Goal: Information Seeking & Learning: Find contact information

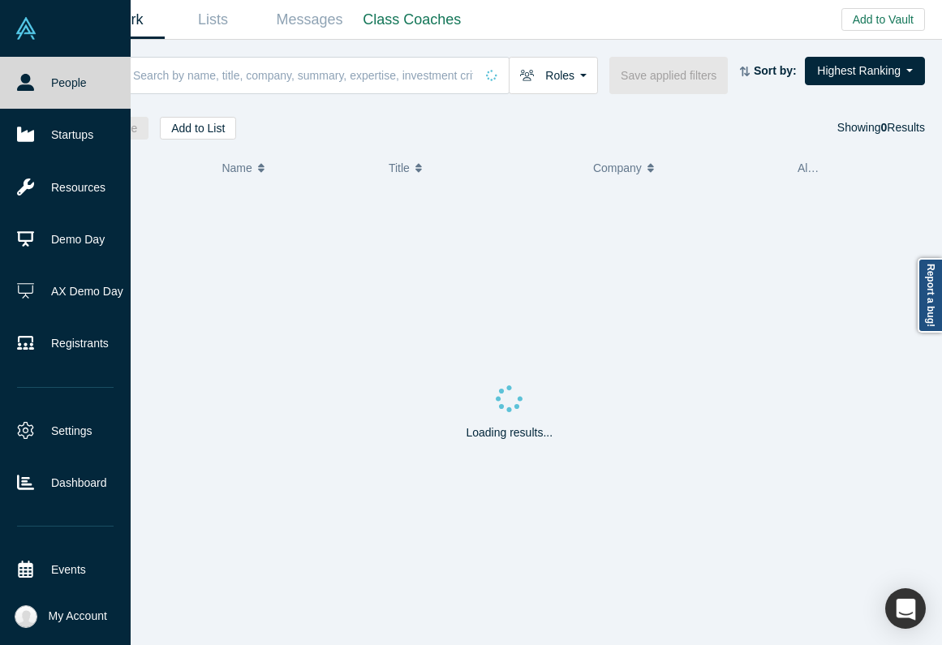
click at [17, 75] on icon at bounding box center [25, 82] width 17 height 17
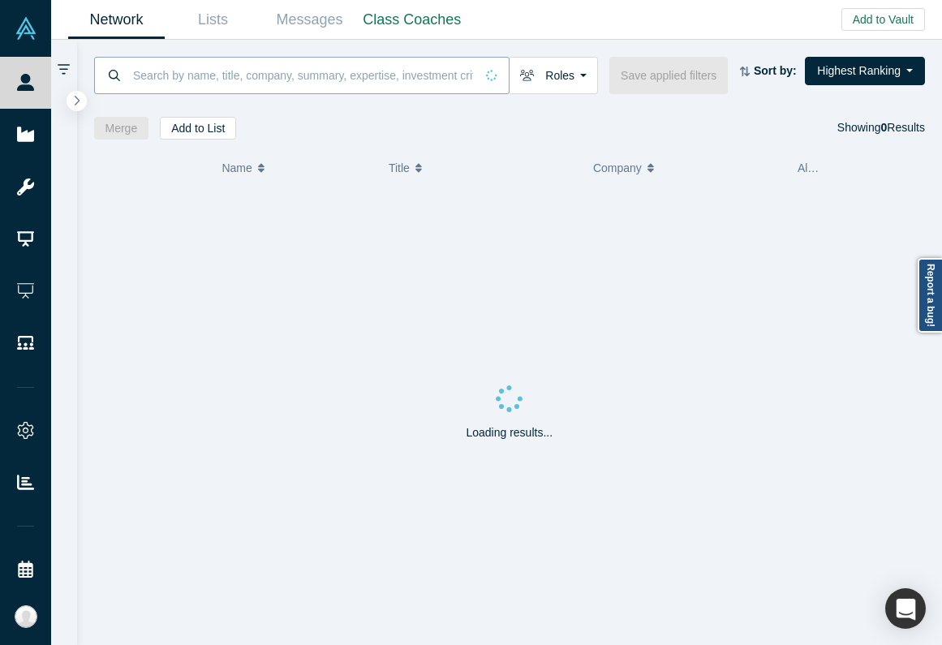
click at [162, 77] on input at bounding box center [302, 75] width 343 height 38
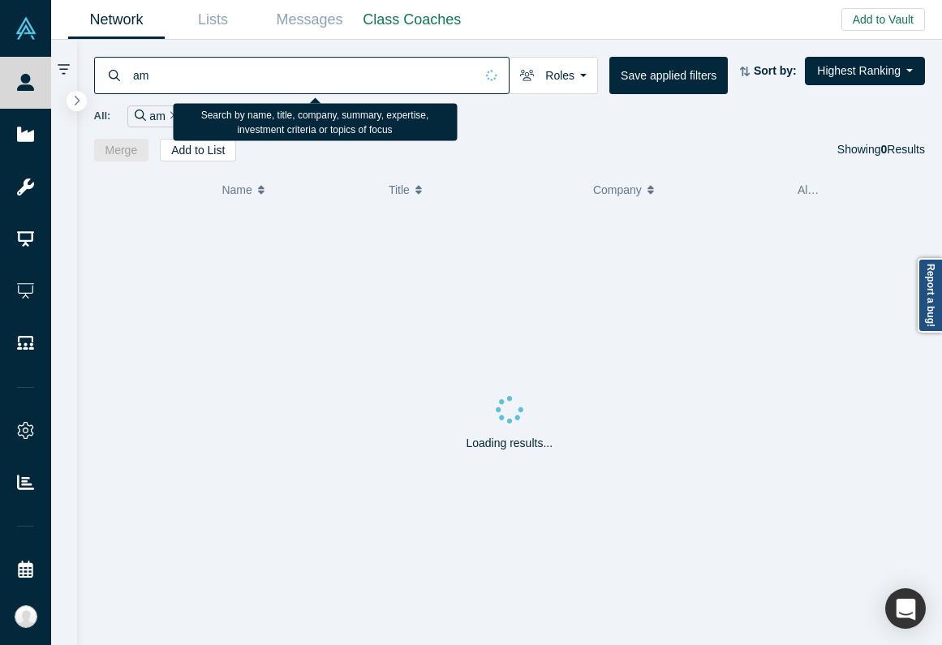
type input "a"
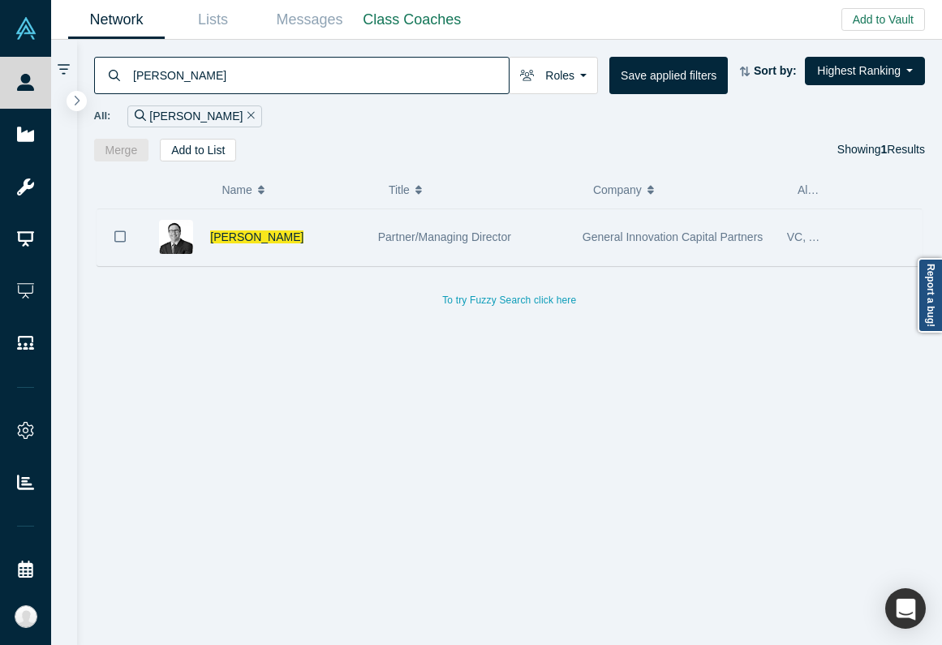
click at [402, 248] on div "Partner/Managing Director" at bounding box center [471, 237] width 187 height 56
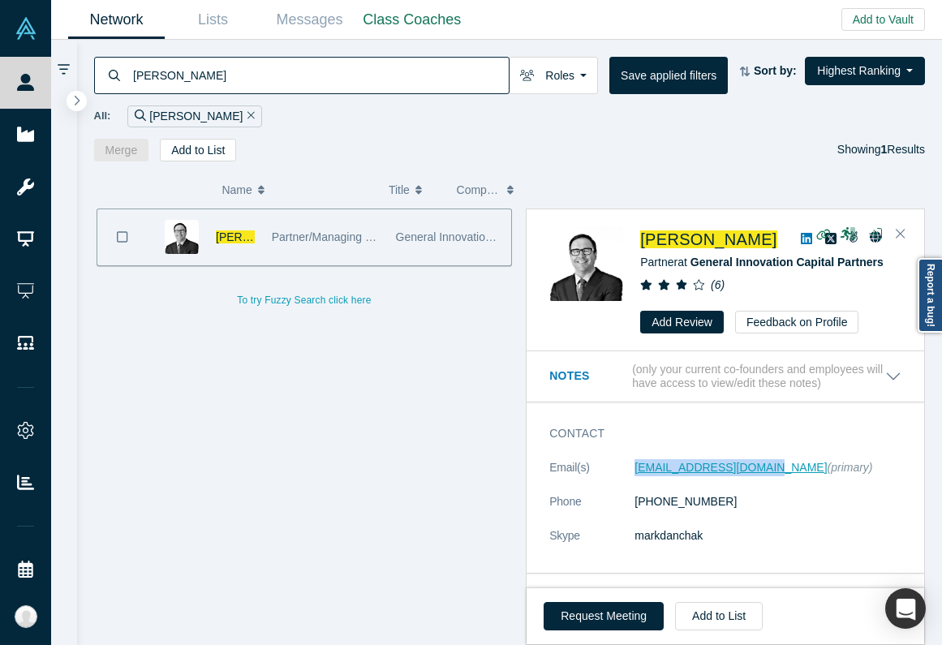
copy link "[EMAIL_ADDRESS][DOMAIN_NAME]"
click at [190, 56] on input "[PERSON_NAME]" at bounding box center [319, 75] width 377 height 38
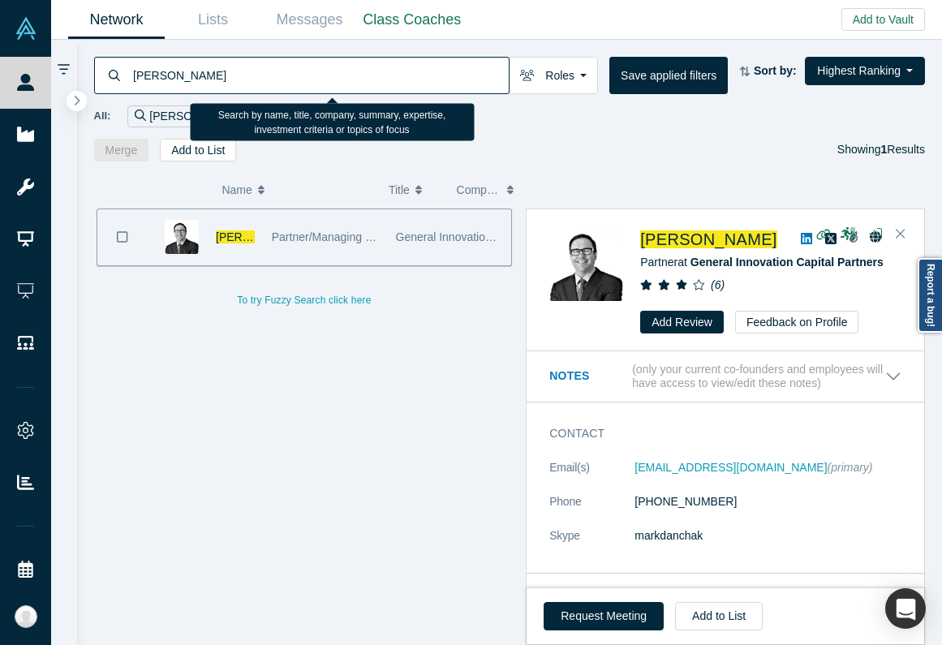
click at [190, 66] on input "[PERSON_NAME]" at bounding box center [319, 75] width 377 height 38
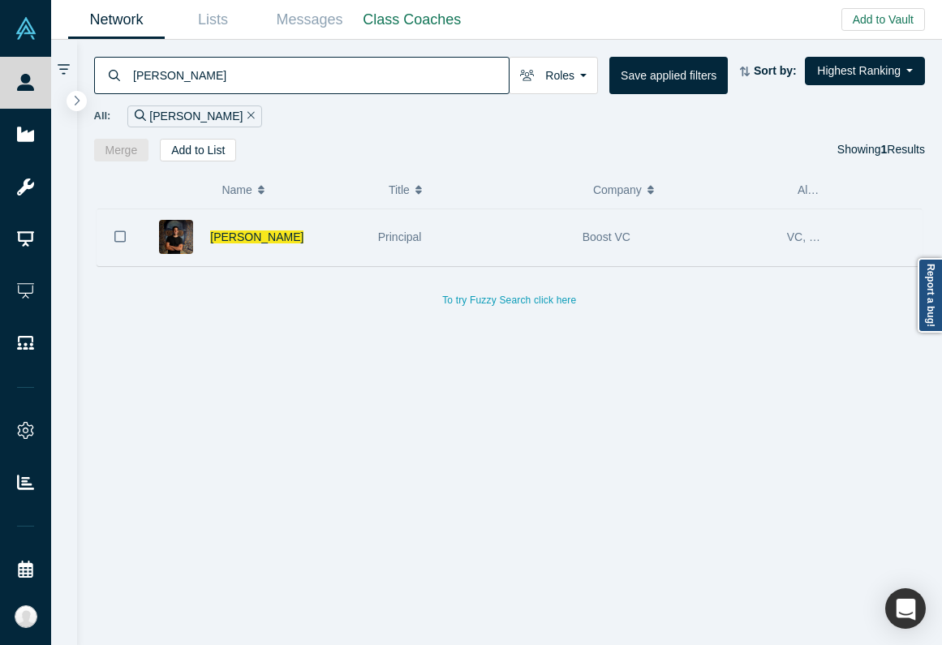
click at [295, 252] on div "[PERSON_NAME]" at bounding box center [285, 237] width 151 height 56
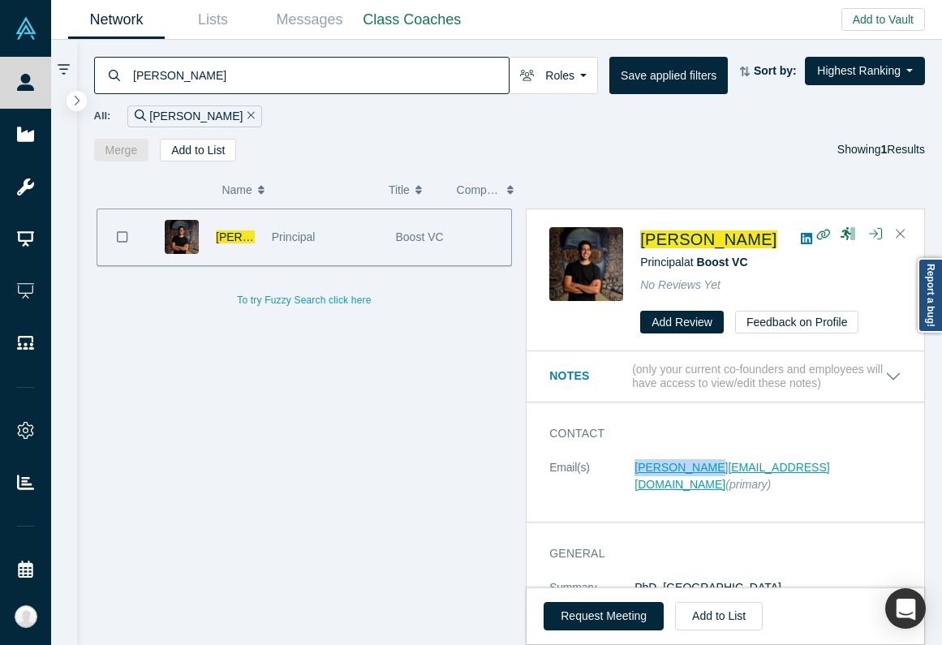
copy link "[PERSON_NAME][EMAIL_ADDRESS][DOMAIN_NAME]"
click at [263, 76] on input "[PERSON_NAME]" at bounding box center [319, 75] width 377 height 38
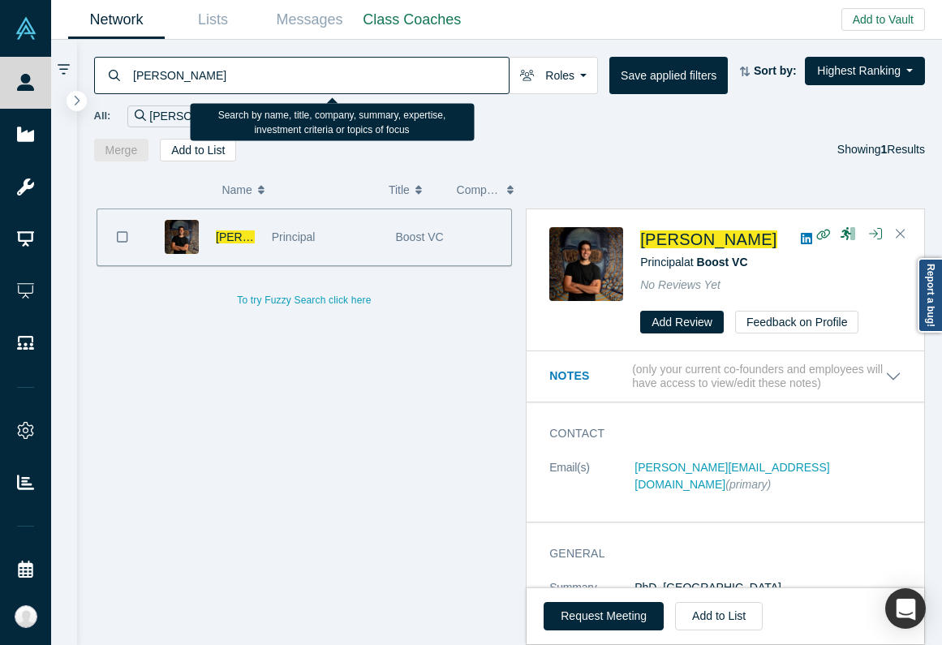
click at [263, 76] on input "[PERSON_NAME]" at bounding box center [319, 75] width 377 height 38
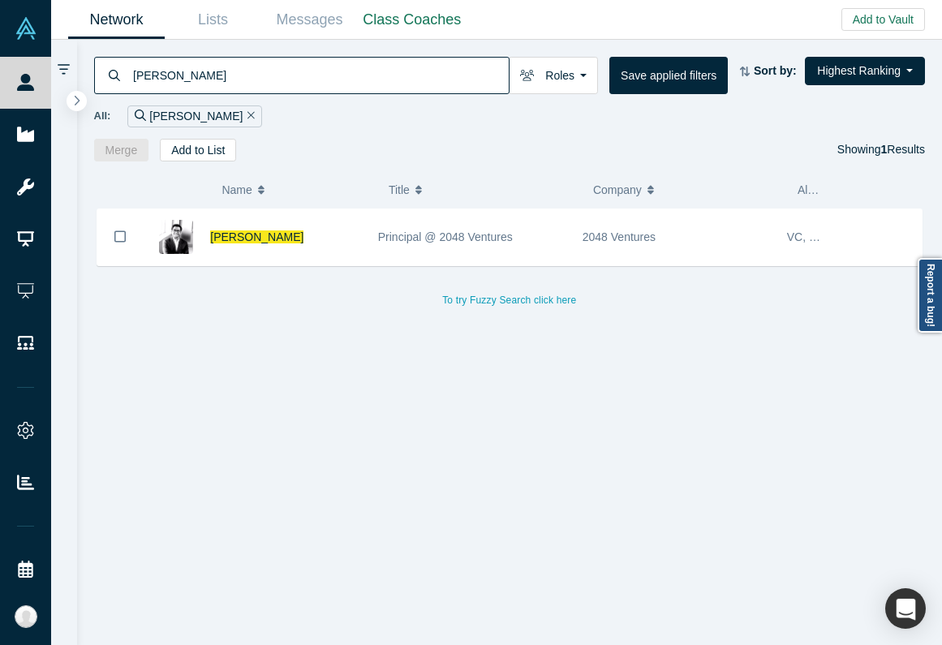
click at [269, 266] on div "[PERSON_NAME] Principal @ 2048 Ventures 2048 Ventures VC, Lecturer To try Fuzzy…" at bounding box center [510, 260] width 832 height 102
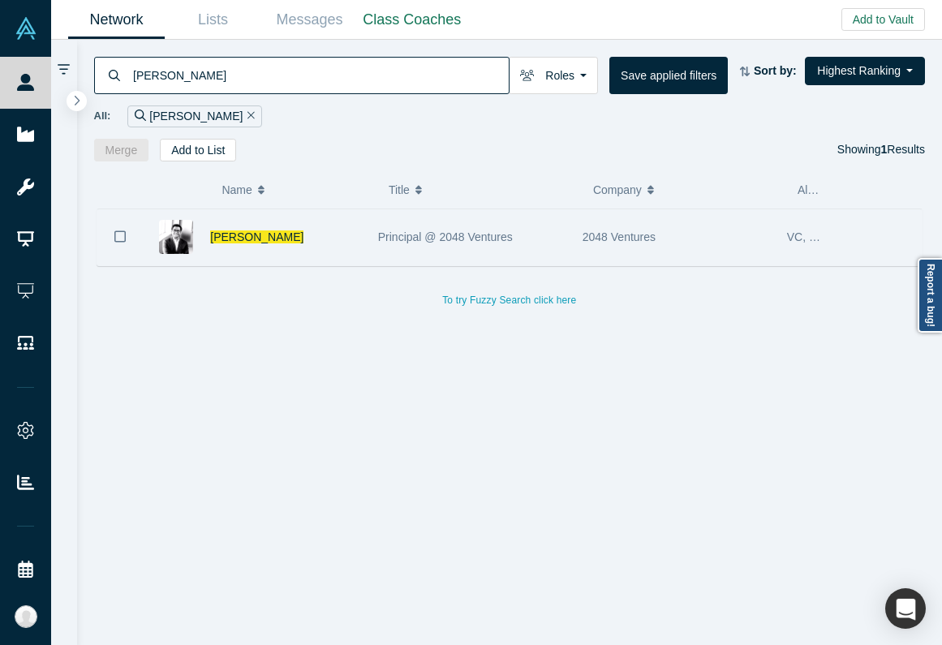
click at [282, 241] on div "[PERSON_NAME]" at bounding box center [285, 237] width 151 height 56
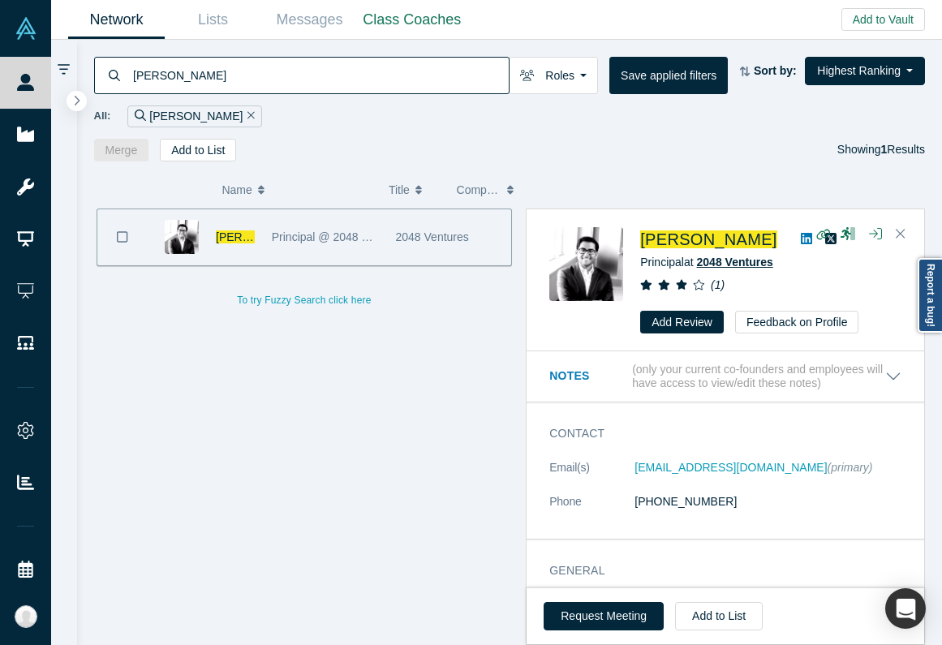
click at [747, 259] on span "2048 Ventures" at bounding box center [735, 262] width 76 height 13
click at [297, 65] on input "[PERSON_NAME]" at bounding box center [319, 75] width 377 height 38
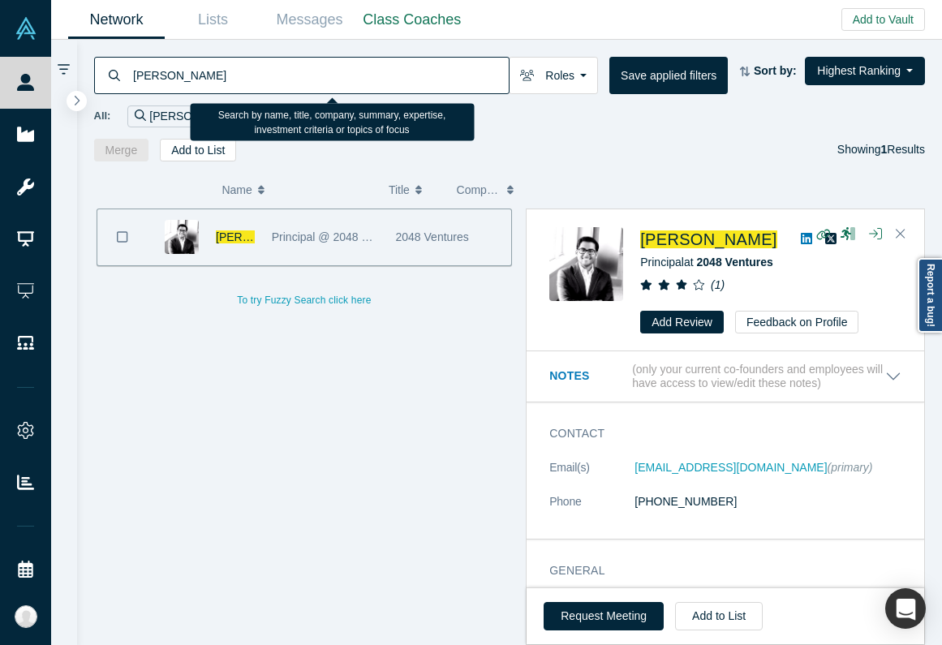
click at [297, 65] on input "[PERSON_NAME]" at bounding box center [319, 75] width 377 height 38
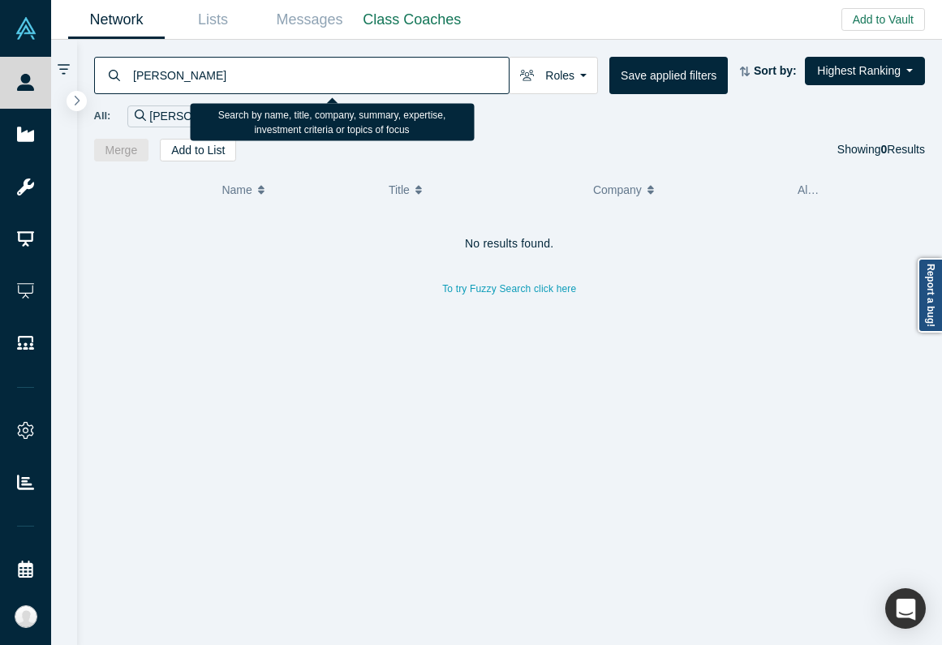
drag, startPoint x: 139, startPoint y: 75, endPoint x: 164, endPoint y: 77, distance: 25.3
click at [142, 75] on input "[PERSON_NAME]" at bounding box center [319, 75] width 377 height 38
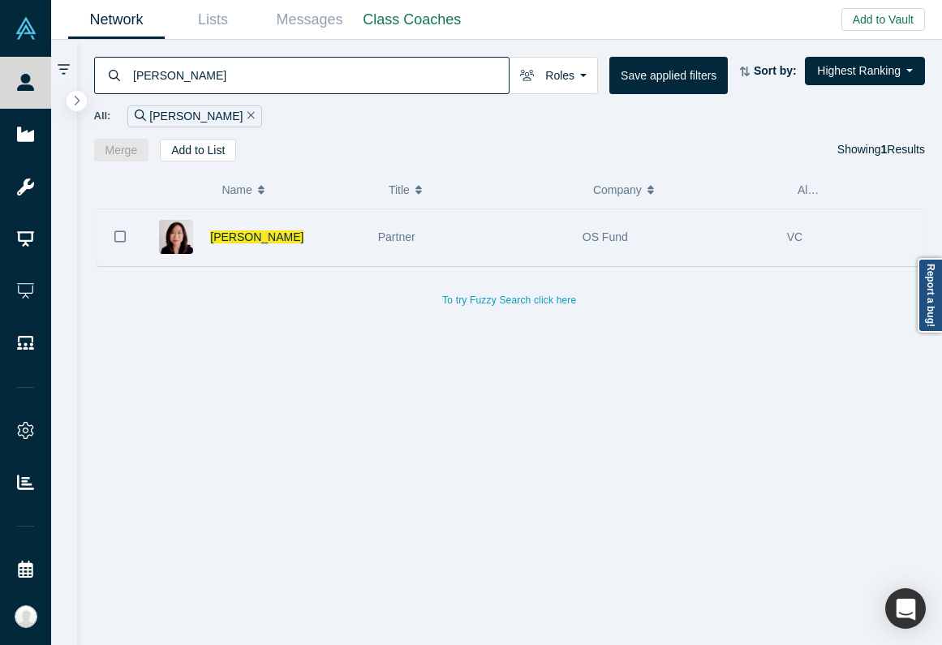
click at [336, 231] on div "[PERSON_NAME]" at bounding box center [285, 237] width 151 height 56
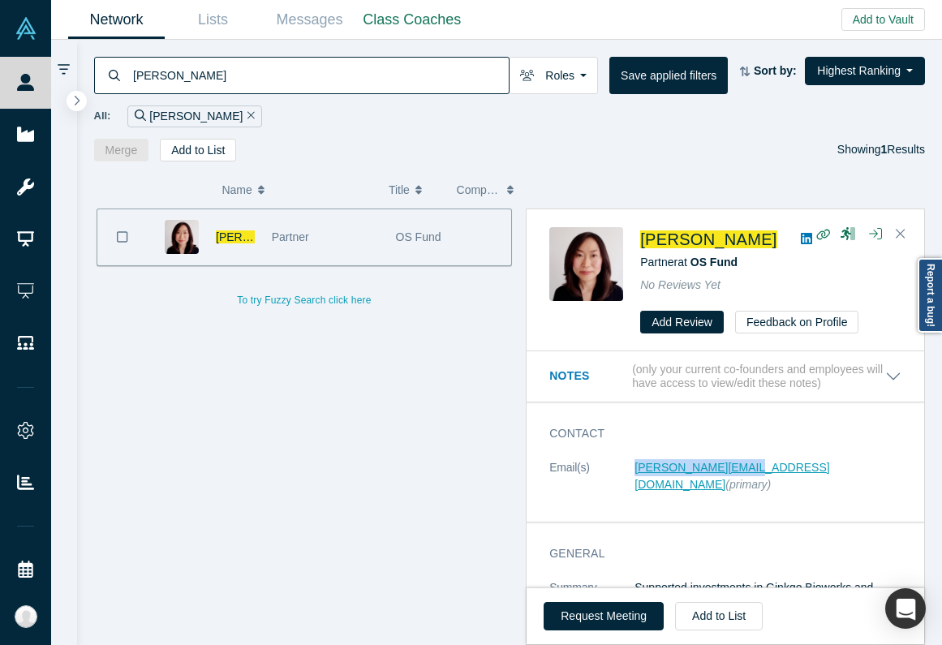
copy link "[PERSON_NAME][EMAIL_ADDRESS][DOMAIN_NAME]"
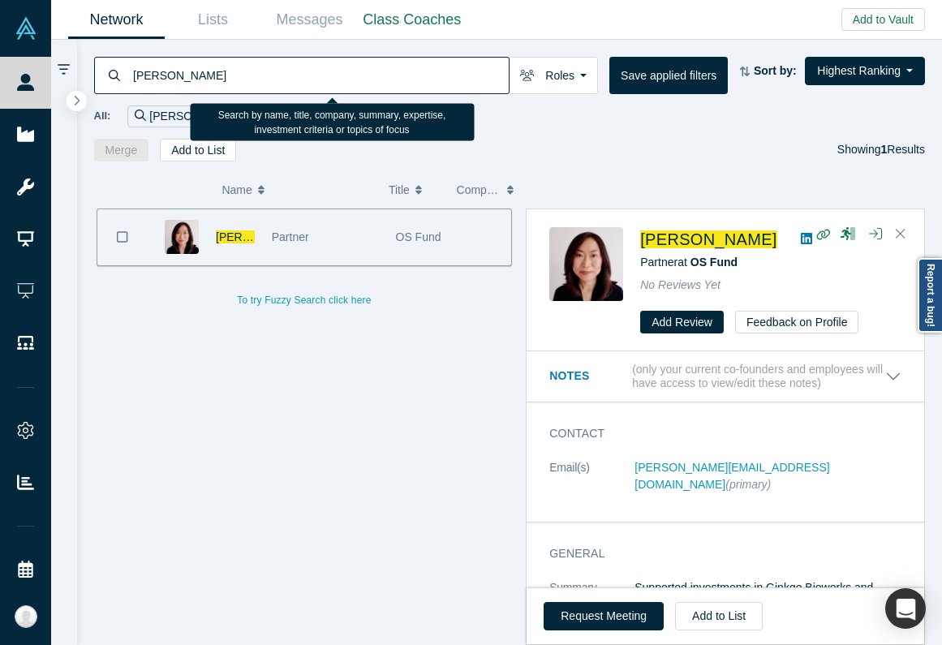
click at [161, 70] on input "[PERSON_NAME]" at bounding box center [319, 75] width 377 height 38
click at [161, 69] on input "[PERSON_NAME]" at bounding box center [319, 75] width 377 height 38
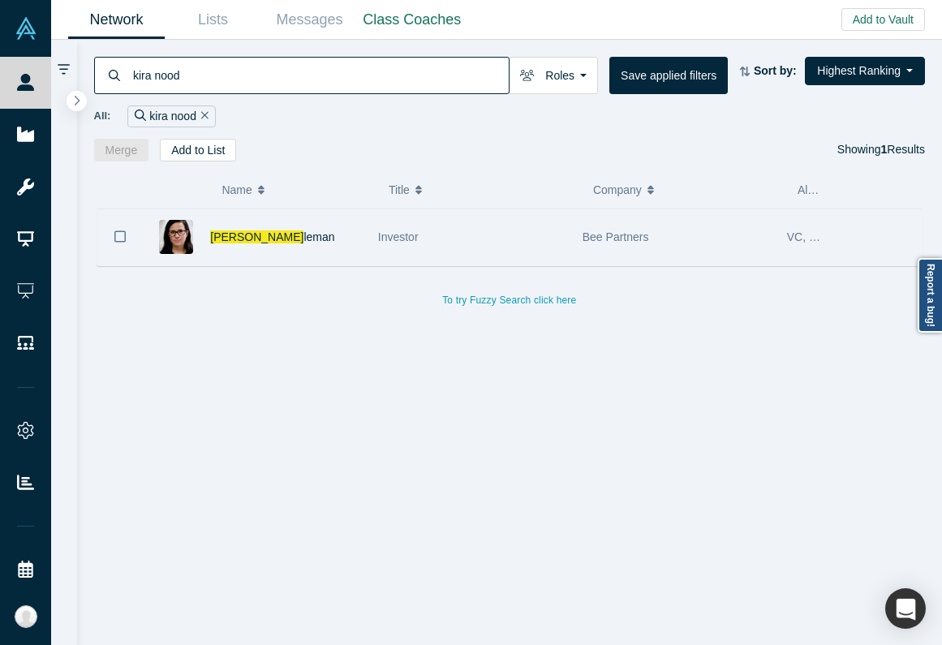
click at [318, 254] on div "[PERSON_NAME]" at bounding box center [285, 237] width 151 height 56
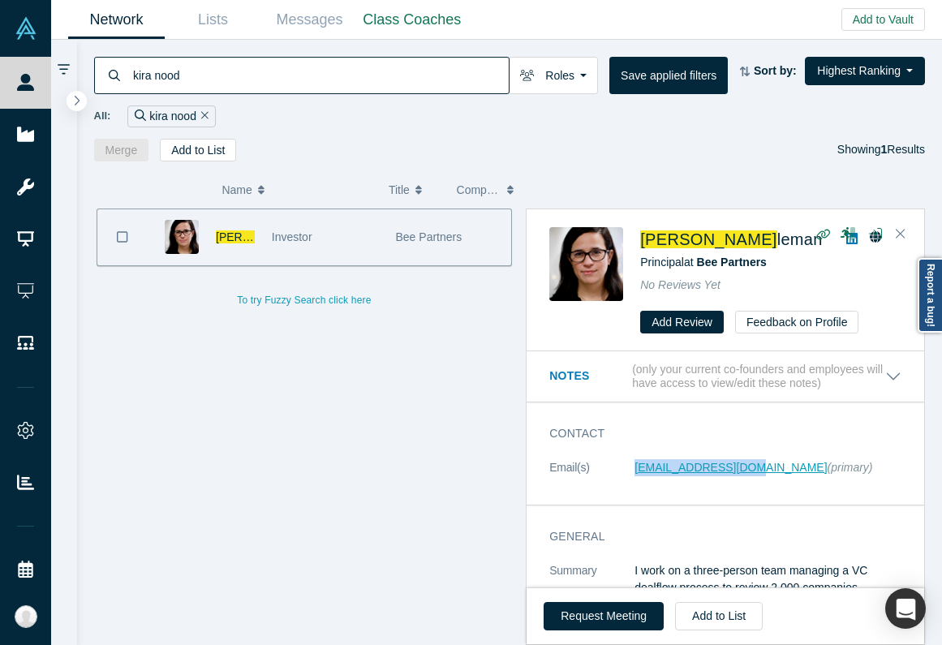
copy link "[EMAIL_ADDRESS][DOMAIN_NAME]"
click at [270, 72] on input "kira nood" at bounding box center [319, 75] width 377 height 38
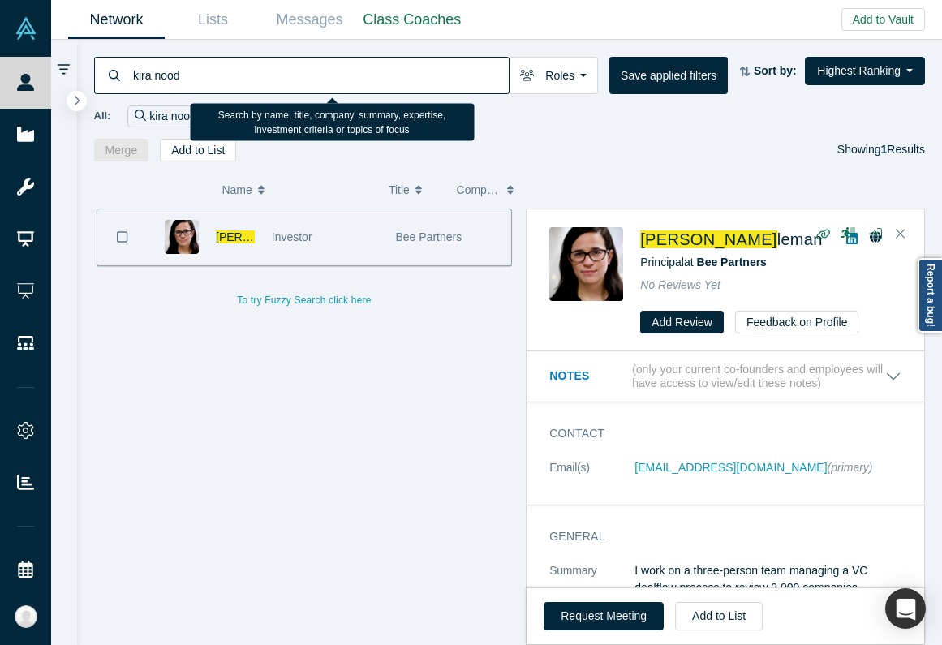
click at [270, 72] on input "kira nood" at bounding box center [319, 75] width 377 height 38
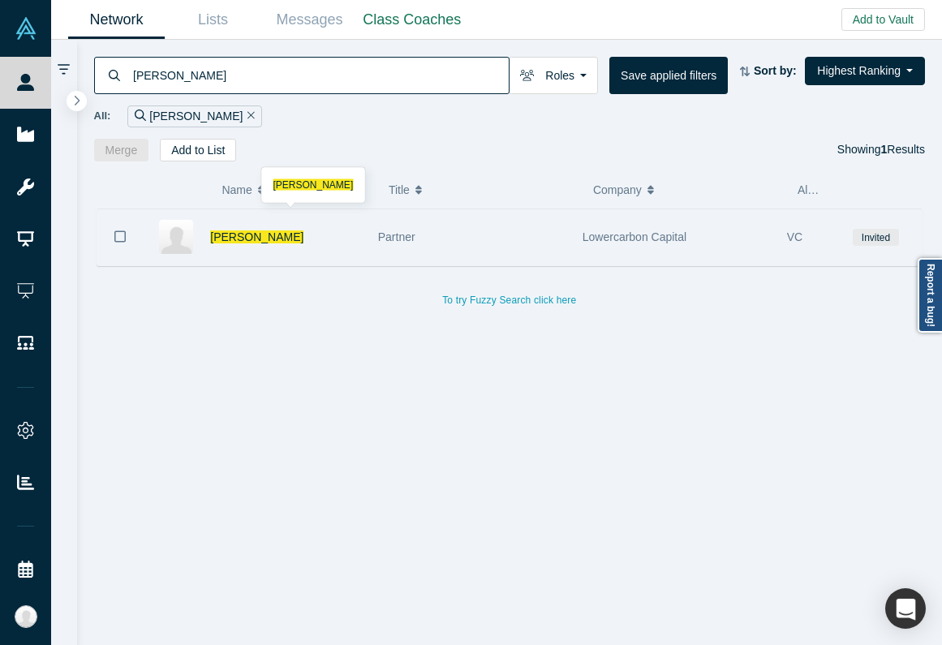
click at [331, 240] on div "[PERSON_NAME]" at bounding box center [285, 237] width 151 height 56
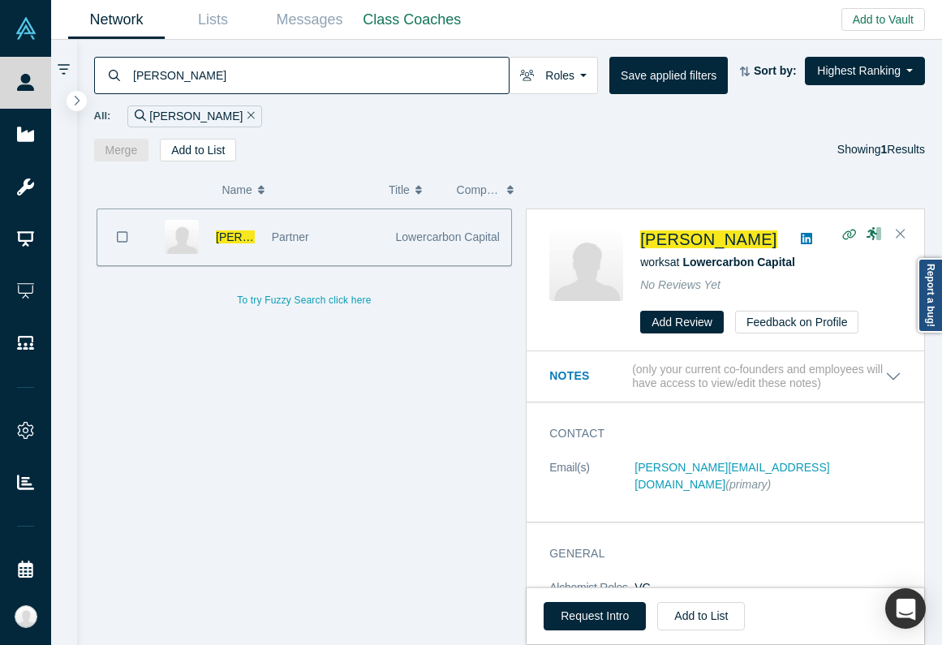
click at [734, 269] on div "works at [GEOGRAPHIC_DATA] Capital" at bounding box center [770, 262] width 261 height 17
click at [731, 265] on span "Lowercarbon Capital" at bounding box center [738, 262] width 112 height 13
click at [248, 67] on input "[PERSON_NAME]" at bounding box center [319, 75] width 377 height 38
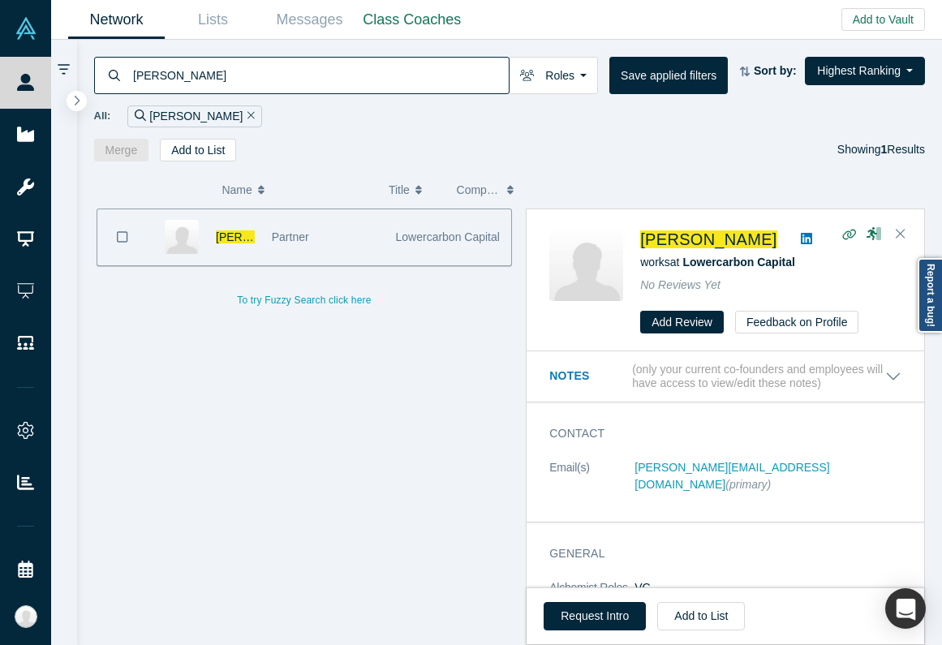
click at [248, 67] on input "[PERSON_NAME]" at bounding box center [319, 75] width 377 height 38
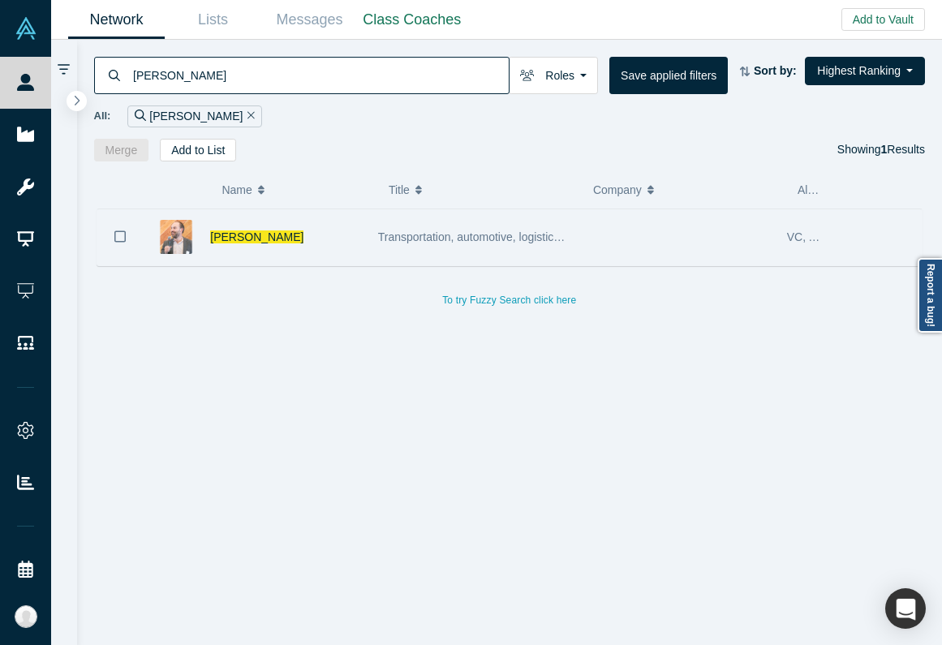
click at [343, 242] on div "[PERSON_NAME]" at bounding box center [285, 237] width 151 height 56
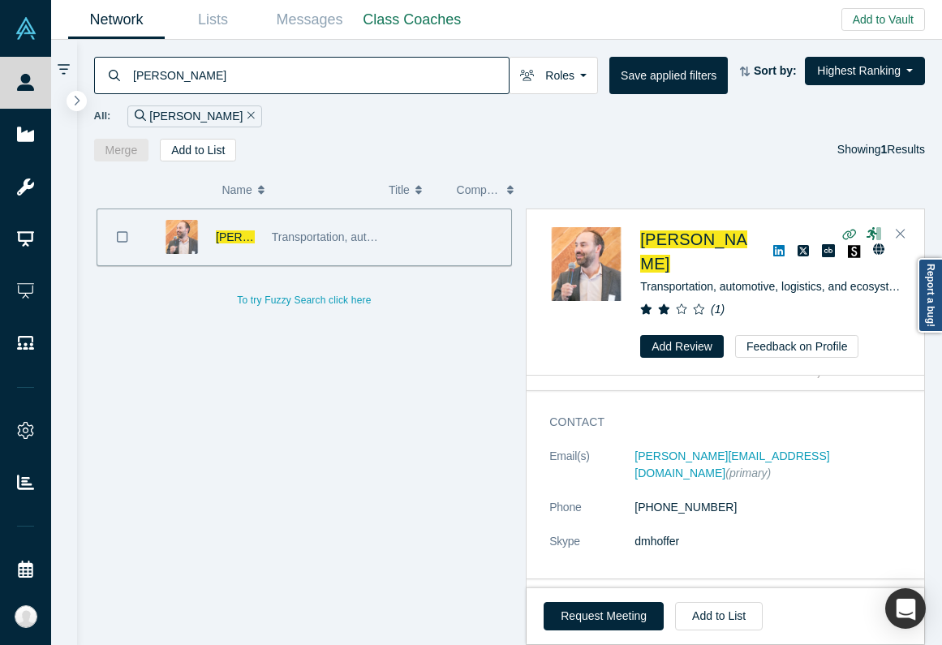
scroll to position [37, 0]
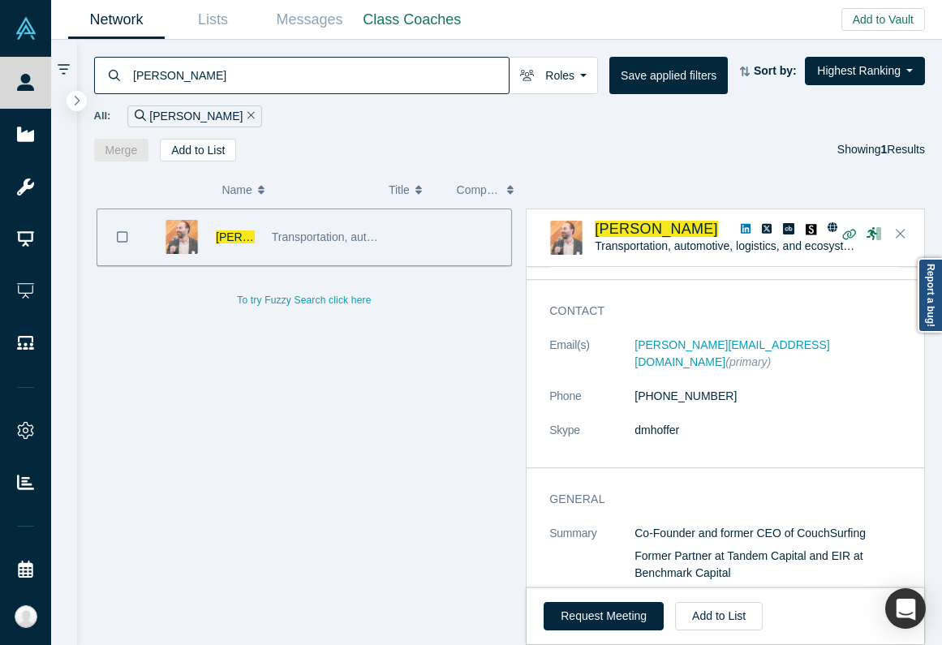
click at [172, 82] on input "[PERSON_NAME]" at bounding box center [319, 75] width 377 height 38
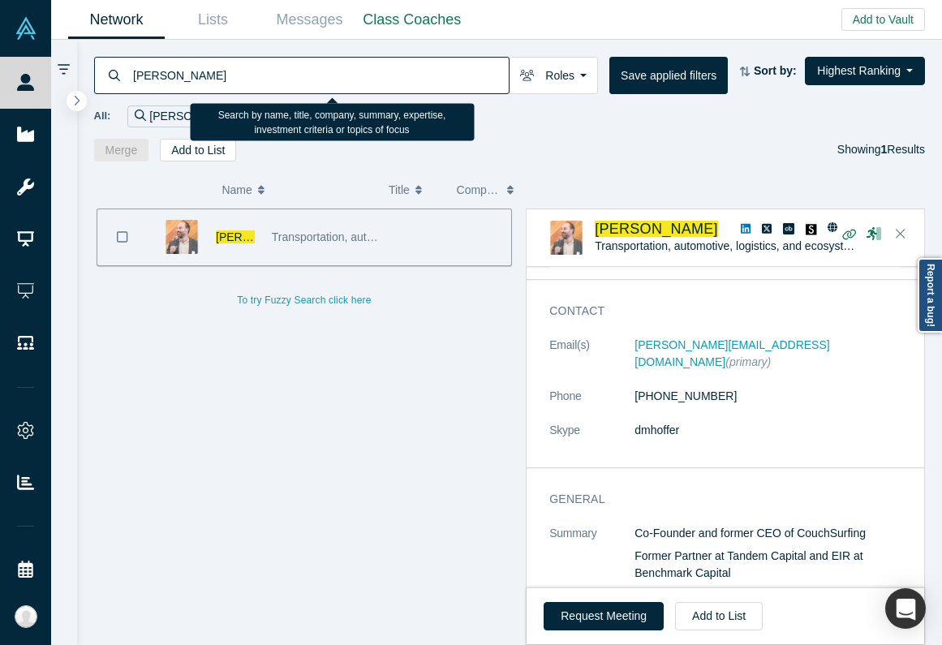
click at [172, 81] on input "[PERSON_NAME]" at bounding box center [319, 75] width 377 height 38
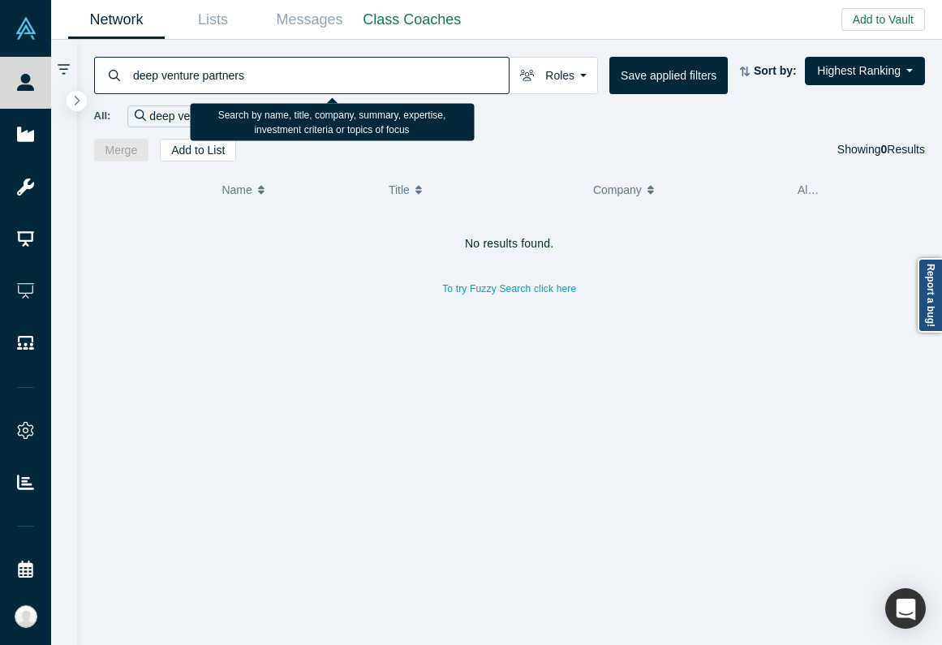
click at [253, 84] on input "deep venture partners" at bounding box center [319, 75] width 377 height 38
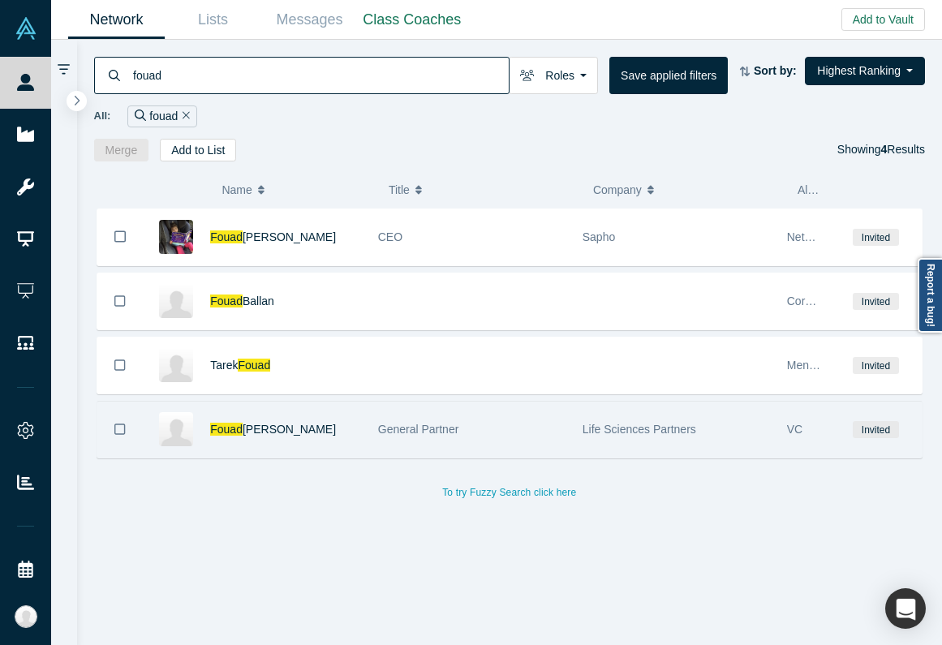
click at [440, 442] on div "General Partner" at bounding box center [471, 430] width 187 height 56
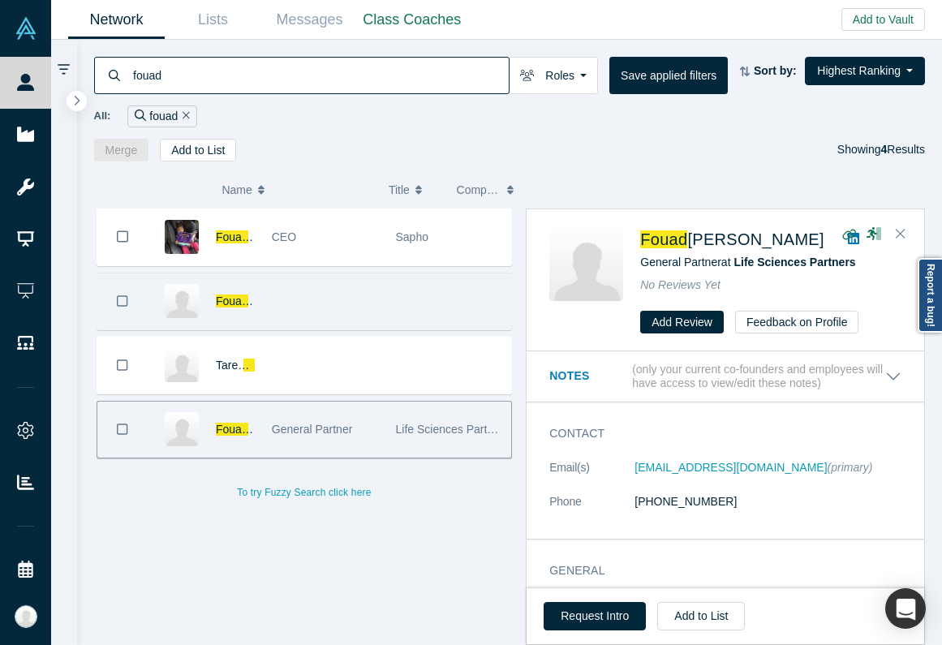
click at [348, 289] on div at bounding box center [325, 301] width 124 height 56
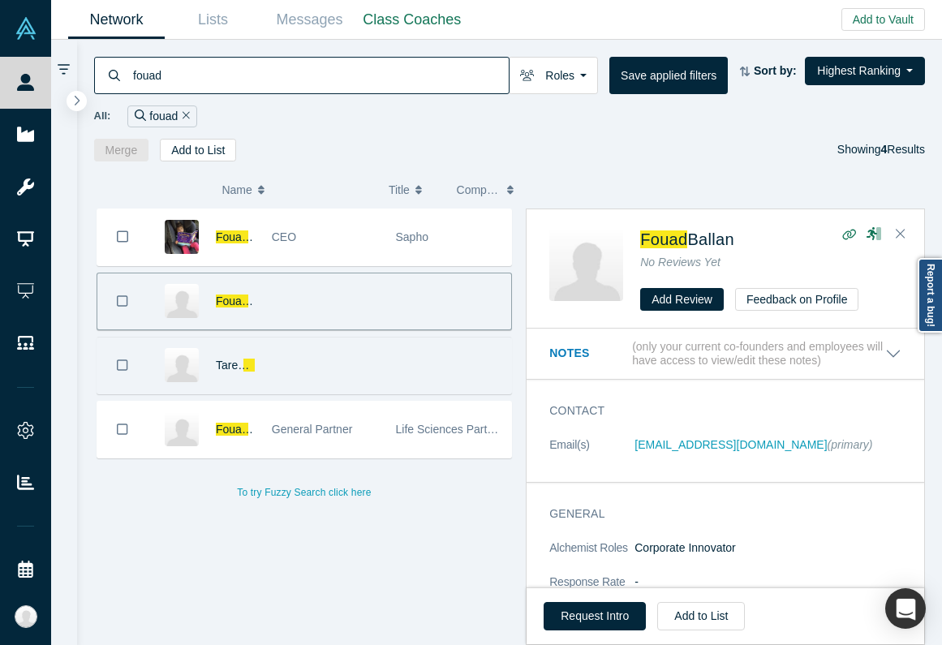
click at [345, 377] on div at bounding box center [325, 366] width 124 height 56
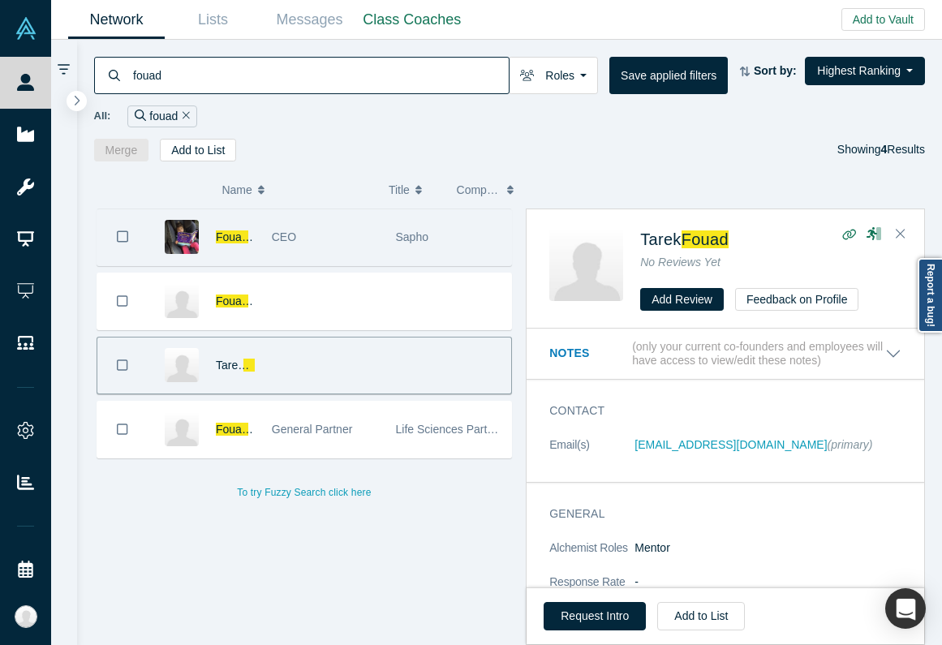
click at [319, 242] on div "CEO" at bounding box center [325, 237] width 107 height 56
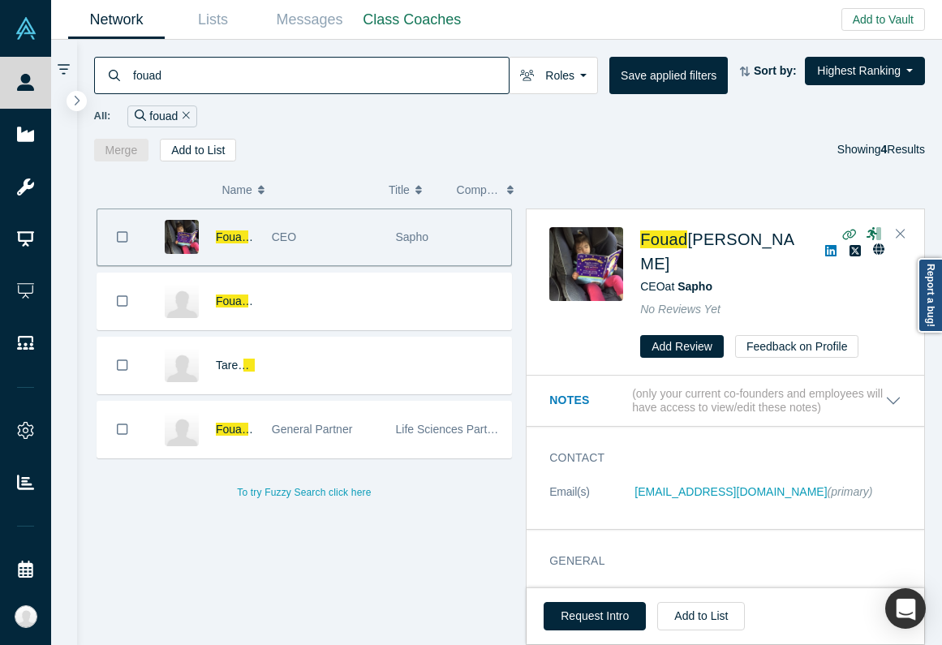
click at [261, 90] on input "fouad" at bounding box center [319, 75] width 377 height 38
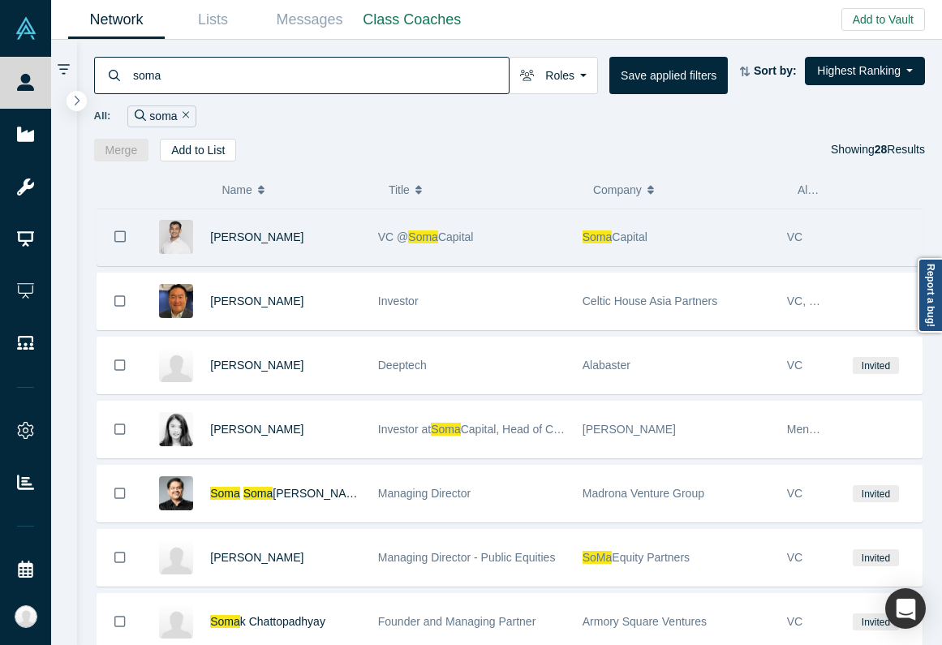
click at [523, 248] on div "VC @ Soma Capital" at bounding box center [471, 237] width 187 height 56
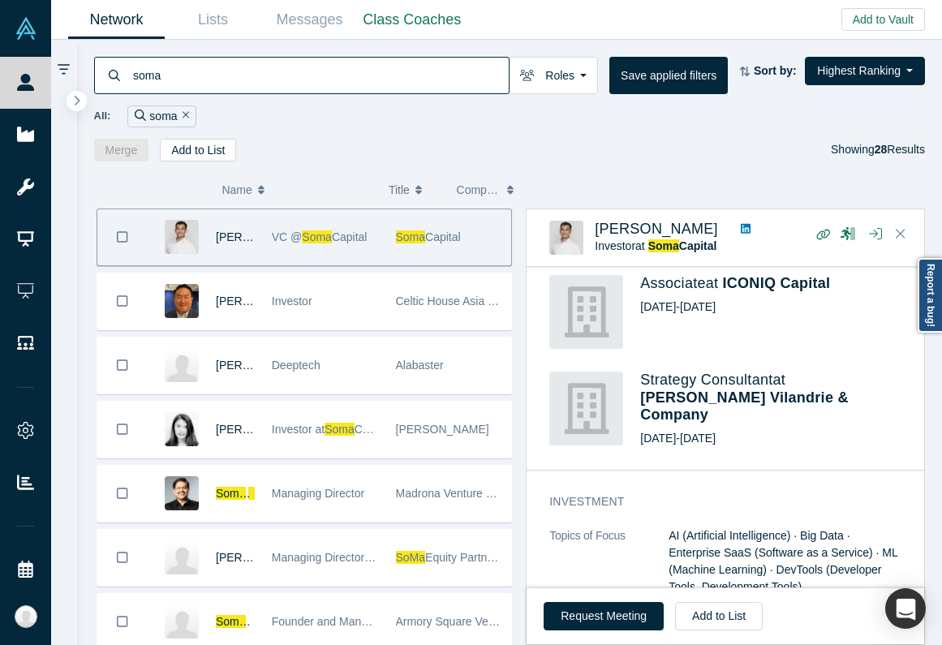
scroll to position [855, 0]
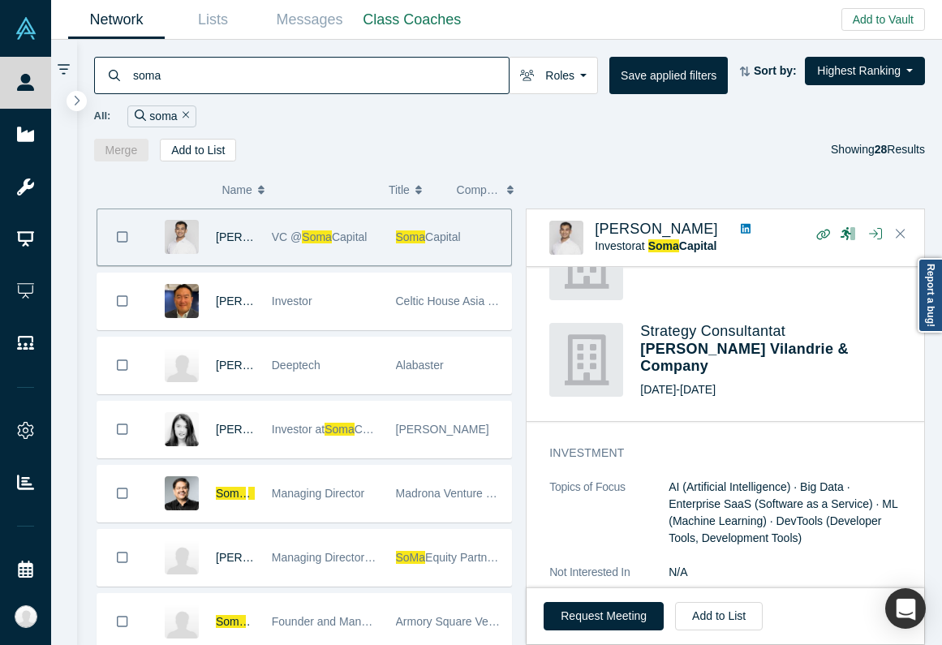
click at [173, 84] on input "soma" at bounding box center [319, 75] width 377 height 38
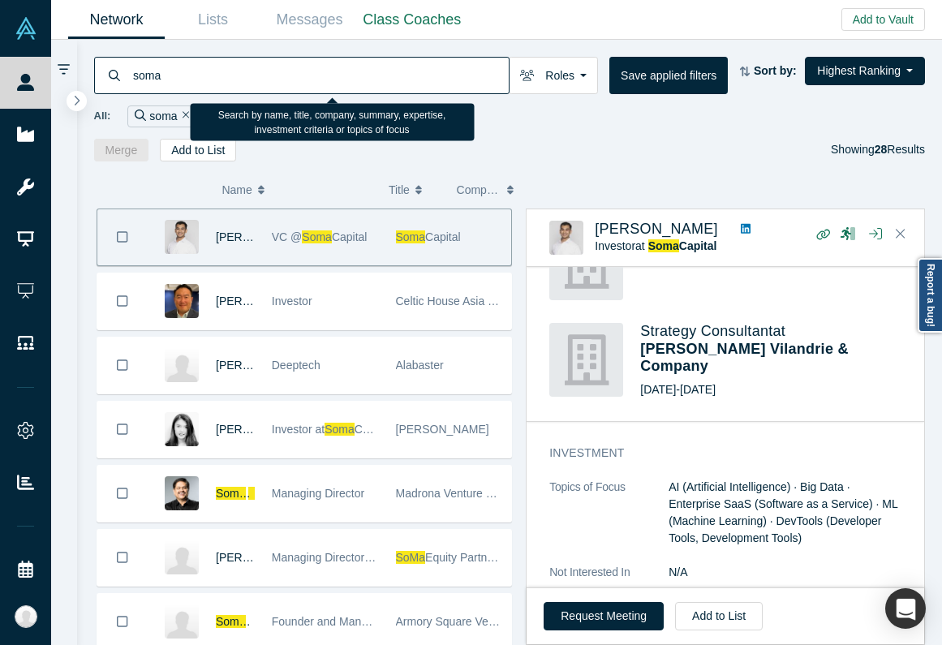
click at [173, 84] on input "soma" at bounding box center [319, 75] width 377 height 38
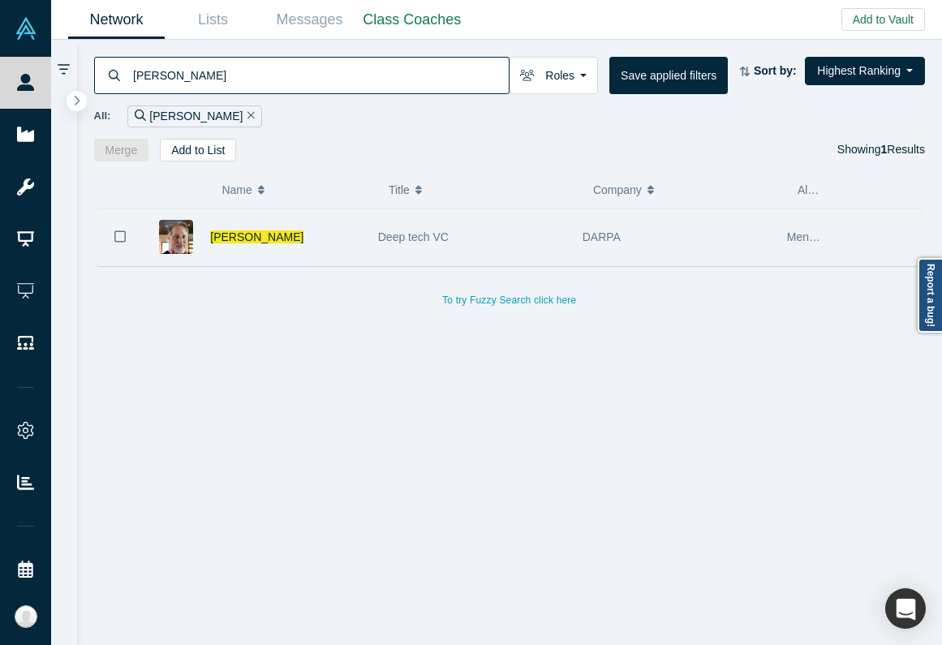
click at [331, 257] on div "[PERSON_NAME]" at bounding box center [285, 237] width 151 height 56
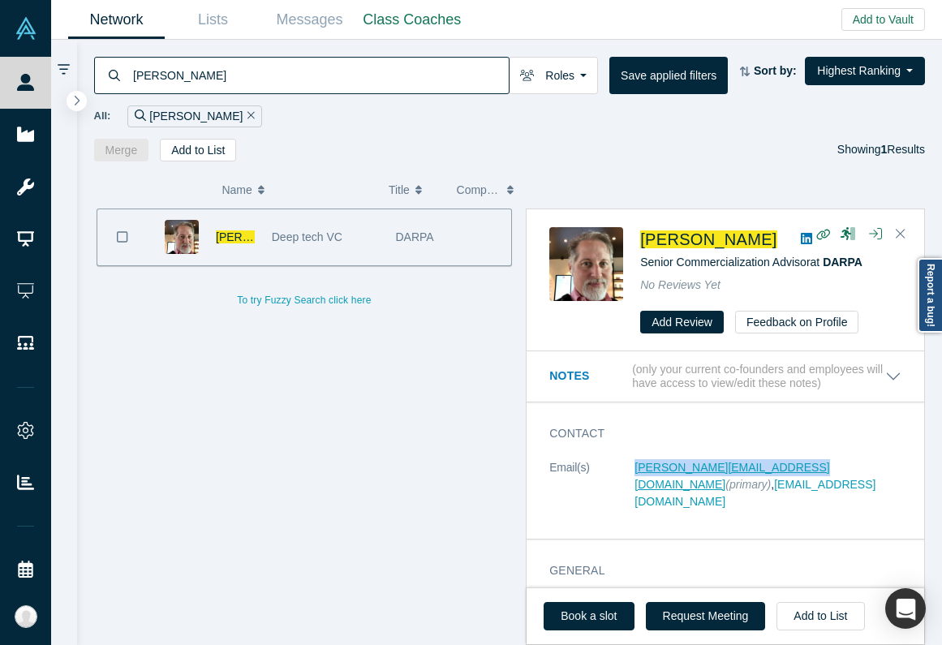
copy link "[PERSON_NAME][EMAIL_ADDRESS][DOMAIN_NAME]"
click at [256, 75] on input "[PERSON_NAME]" at bounding box center [319, 75] width 377 height 38
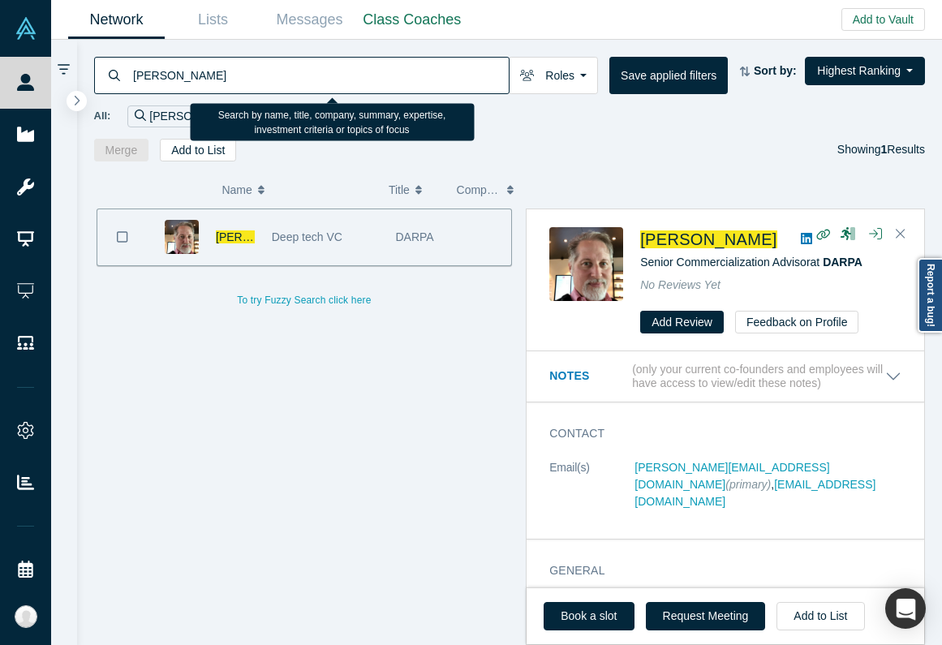
click at [256, 75] on input "[PERSON_NAME]" at bounding box center [319, 75] width 377 height 38
type input "[PERSON_NAME]"
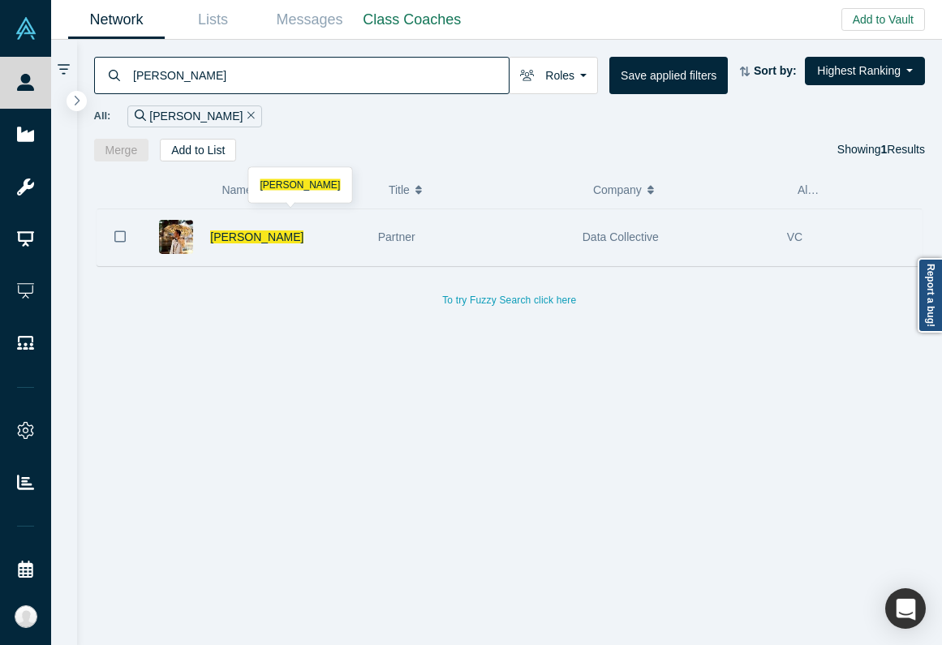
click at [339, 254] on div "[PERSON_NAME]" at bounding box center [285, 237] width 151 height 56
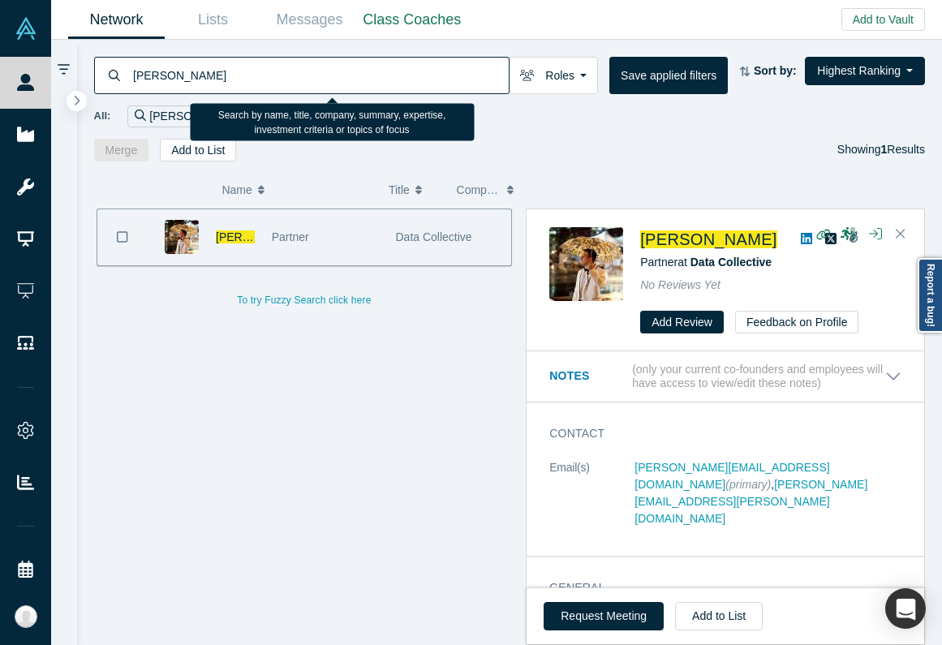
click at [248, 83] on input "[PERSON_NAME]" at bounding box center [319, 75] width 377 height 38
type input "a"
type input "[PERSON_NAME]"
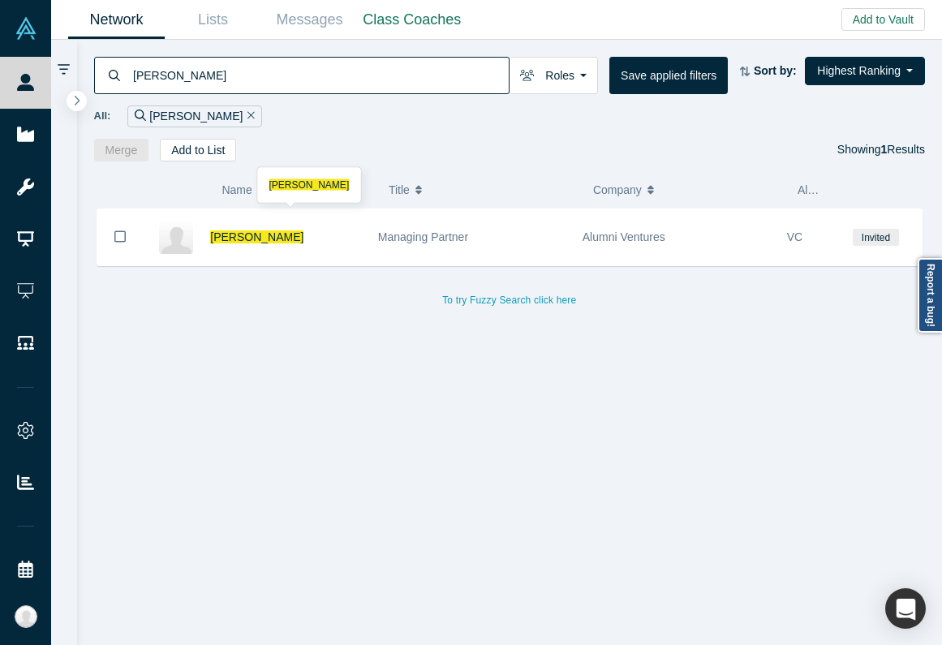
click at [301, 248] on div "[PERSON_NAME]" at bounding box center [285, 237] width 151 height 56
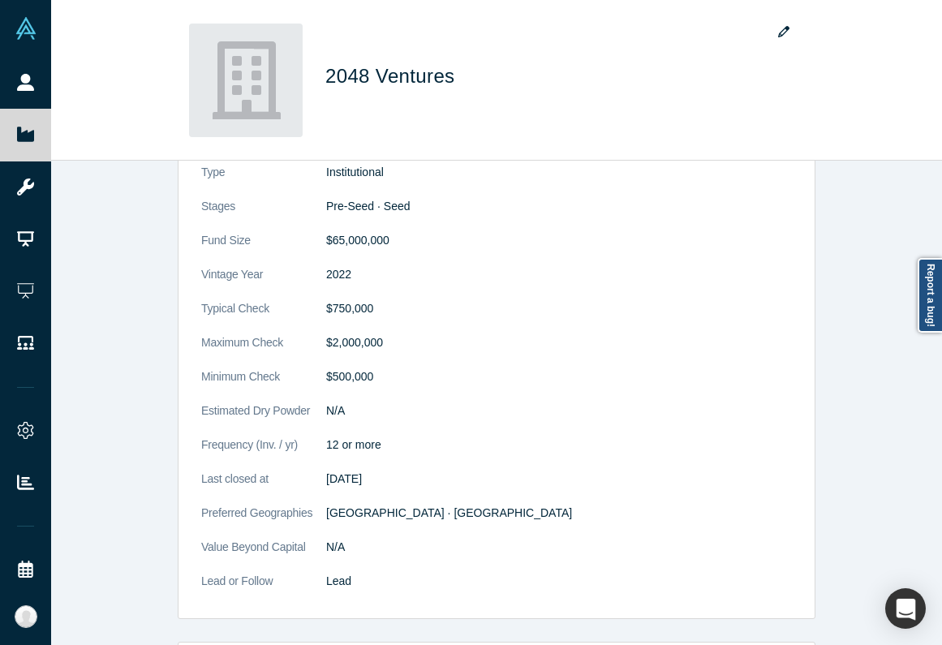
scroll to position [192, 0]
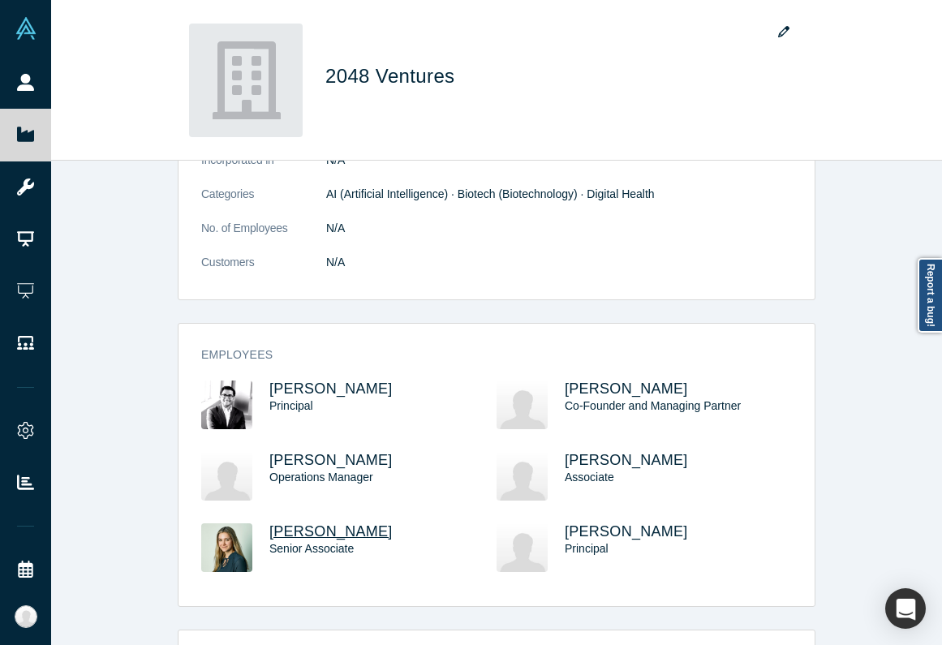
click at [328, 540] on span "Daniella Cohen" at bounding box center [330, 531] width 123 height 16
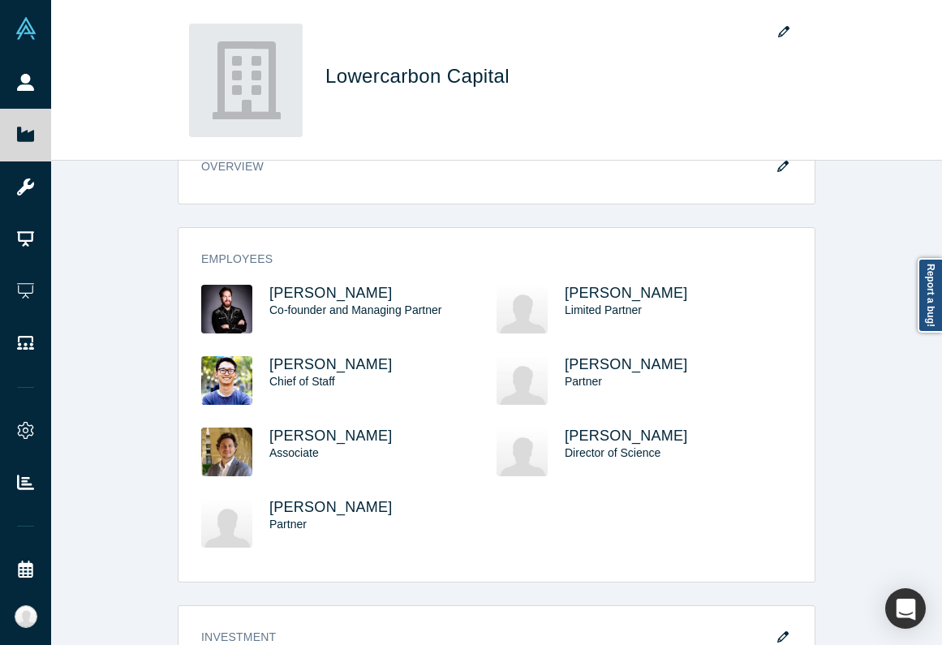
scroll to position [52, 0]
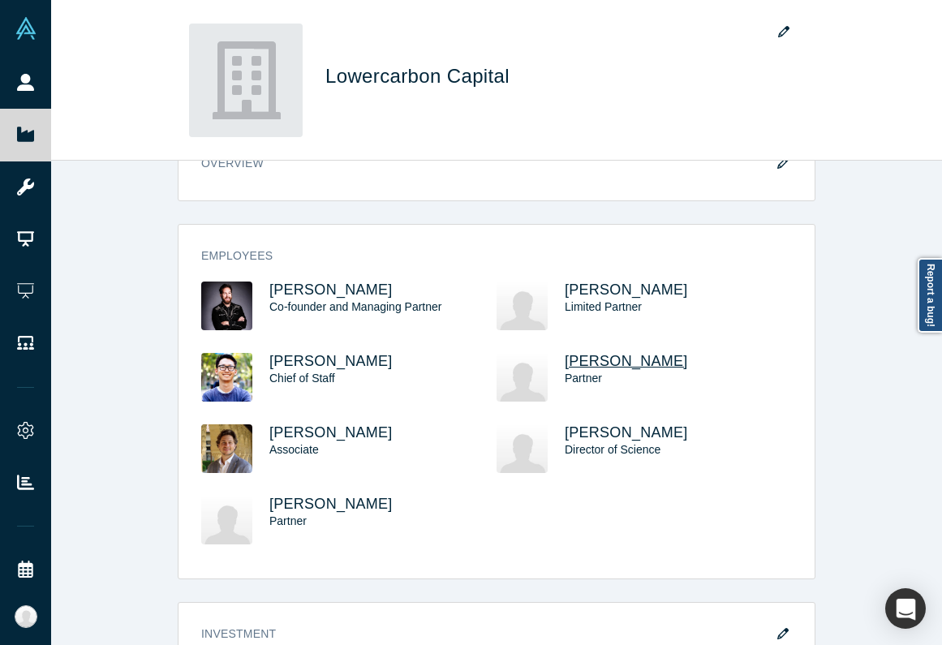
click at [566, 366] on span "Shuo Yang" at bounding box center [626, 361] width 123 height 16
